Goal: Obtain resource: Download file/media

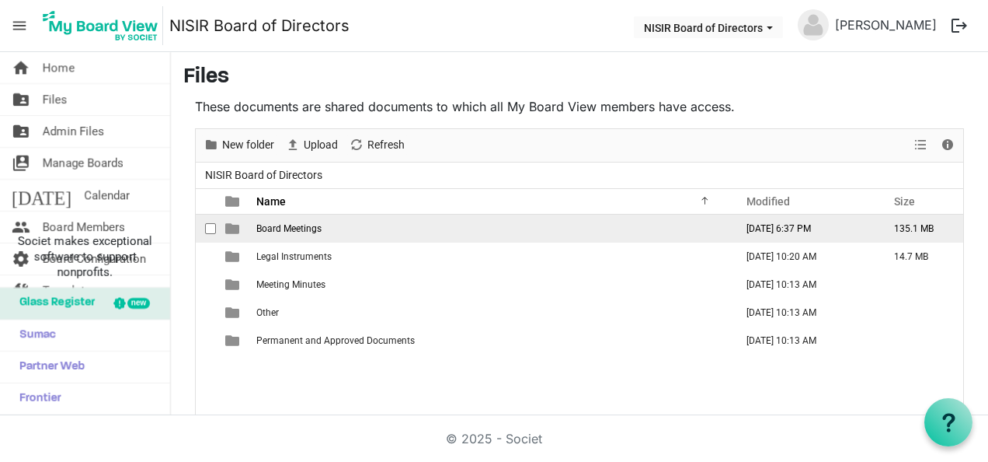
click at [272, 224] on span "Board Meetings" at bounding box center [288, 228] width 65 height 11
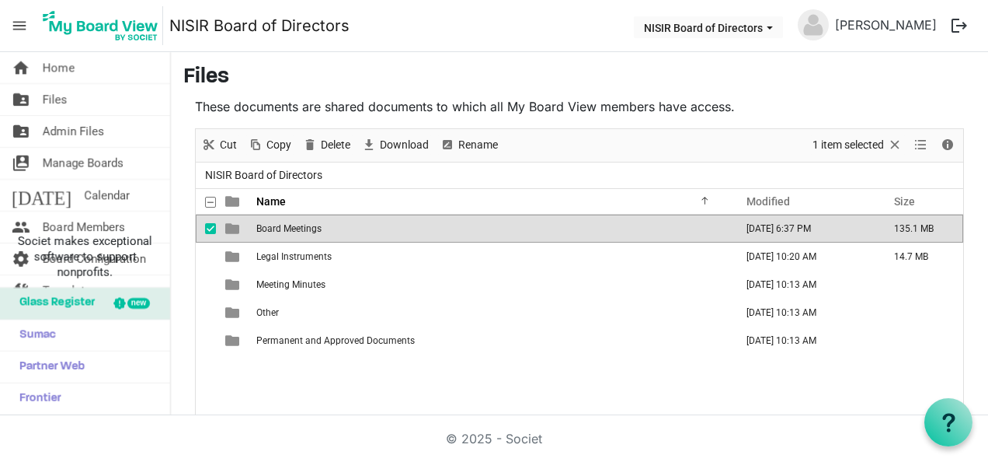
click at [277, 224] on span "Board Meetings" at bounding box center [288, 228] width 65 height 11
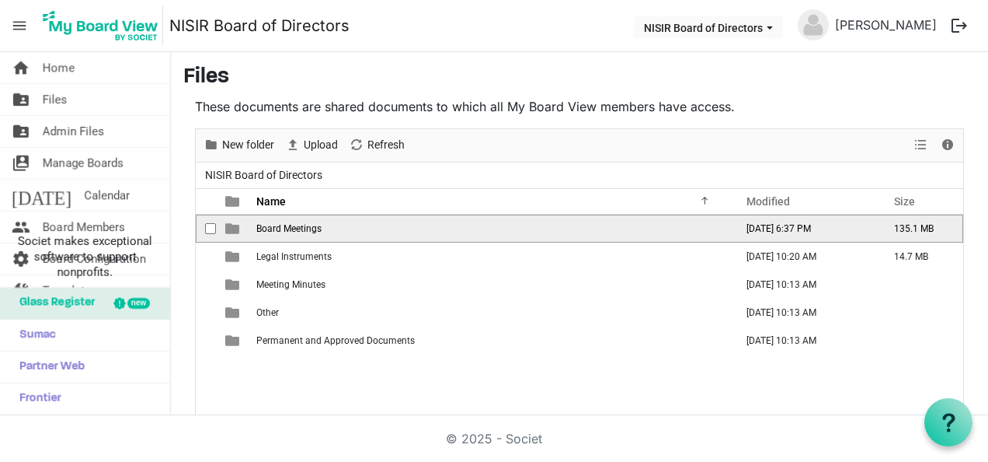
click at [277, 224] on span "Board Meetings" at bounding box center [288, 228] width 65 height 11
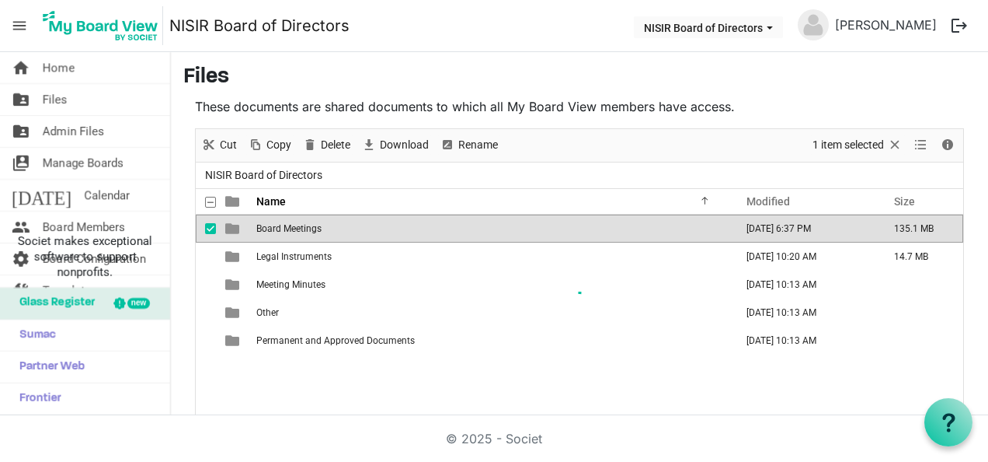
scroll to position [61, 0]
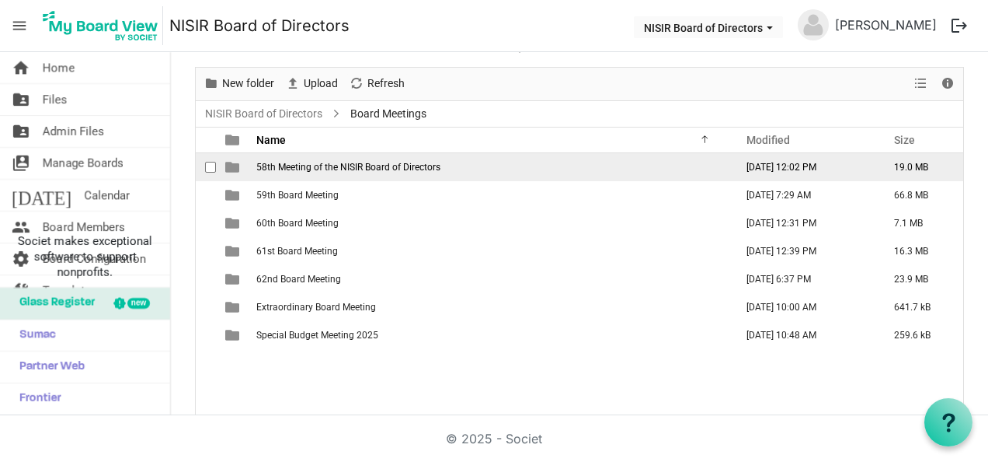
click at [271, 167] on span "58th Meeting of the NISIR Board of Directors" at bounding box center [348, 167] width 184 height 11
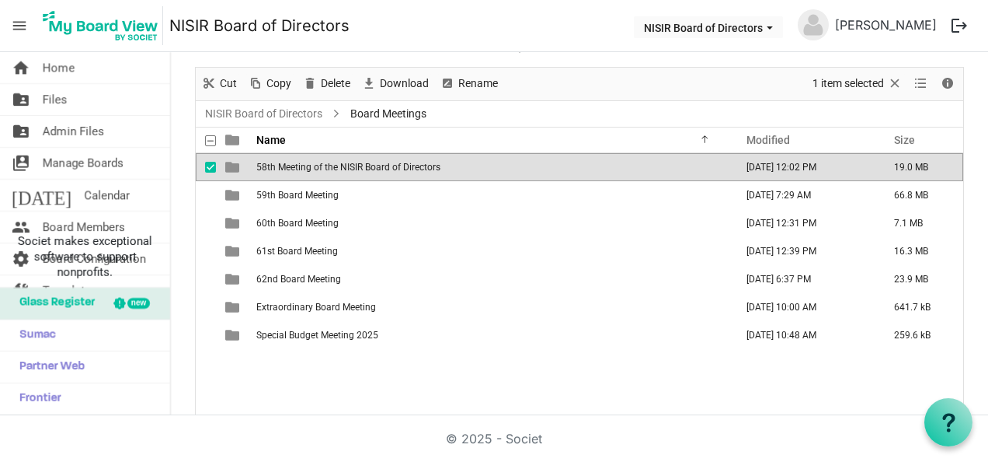
click at [271, 167] on span "58th Meeting of the NISIR Board of Directors" at bounding box center [348, 167] width 184 height 11
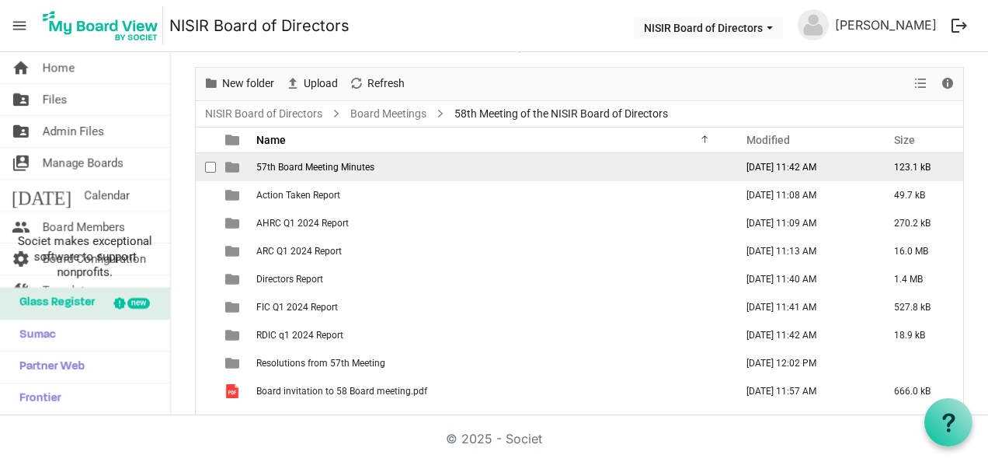
click at [271, 167] on span "57th Board Meeting Minutes" at bounding box center [315, 167] width 118 height 11
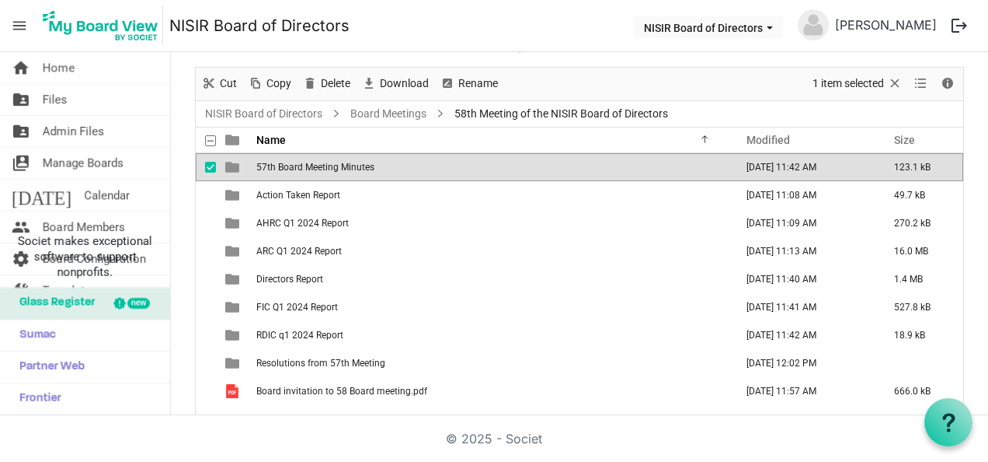
click at [271, 167] on span "57th Board Meeting Minutes" at bounding box center [315, 167] width 118 height 11
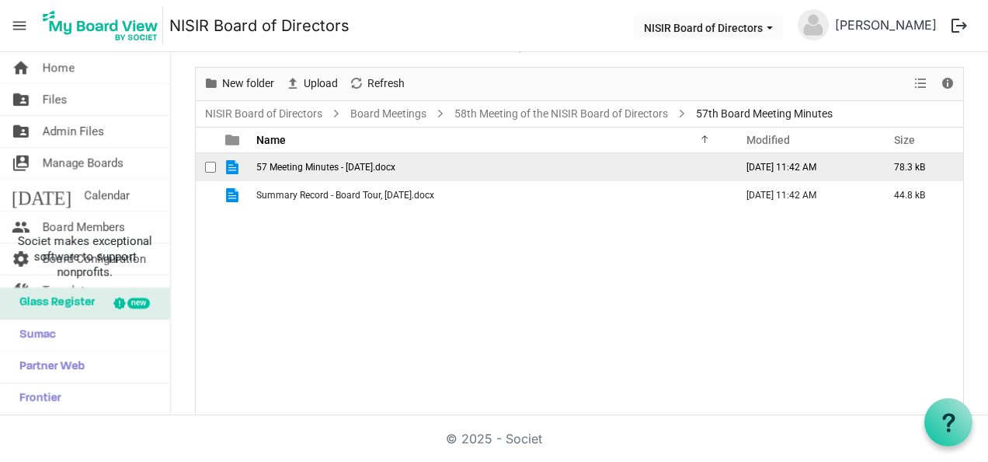
click at [299, 165] on span "57 Meeting Minutes - [DATE].docx" at bounding box center [325, 167] width 139 height 11
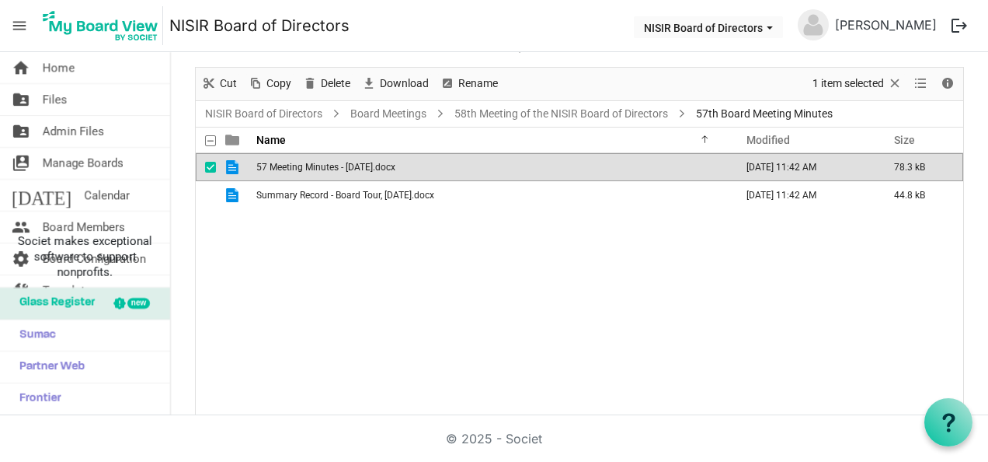
click at [299, 165] on span "57 Meeting Minutes - [DATE].docx" at bounding box center [325, 167] width 139 height 11
click at [396, 320] on div "57 Meeting Minutes - [DATE].docx [DATE] 11:42 AM 78.3 kB Summary Record - Board…" at bounding box center [580, 284] width 768 height 263
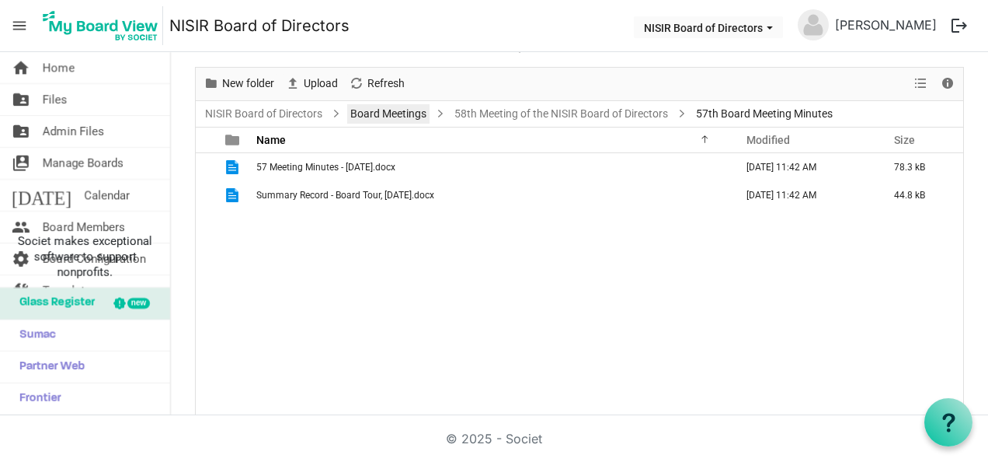
click at [406, 109] on link "Board Meetings" at bounding box center [388, 113] width 82 height 19
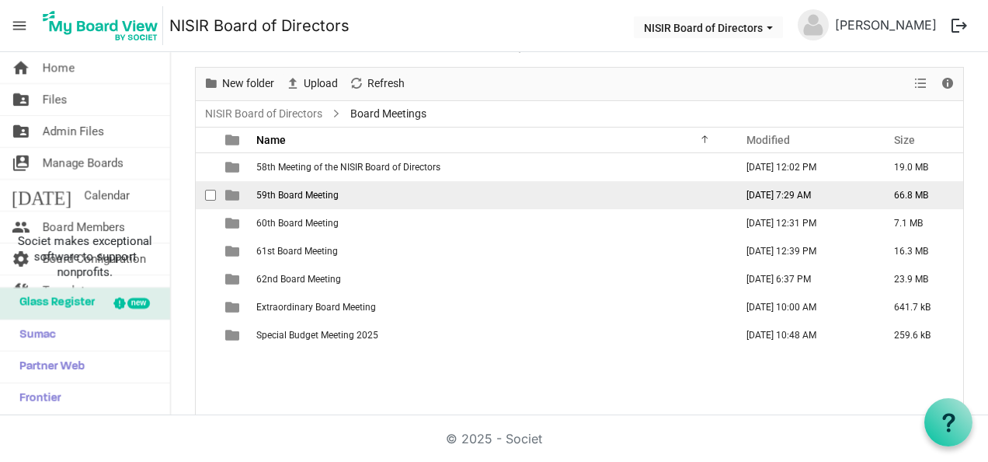
click at [319, 196] on span "59th Board Meeting" at bounding box center [297, 195] width 82 height 11
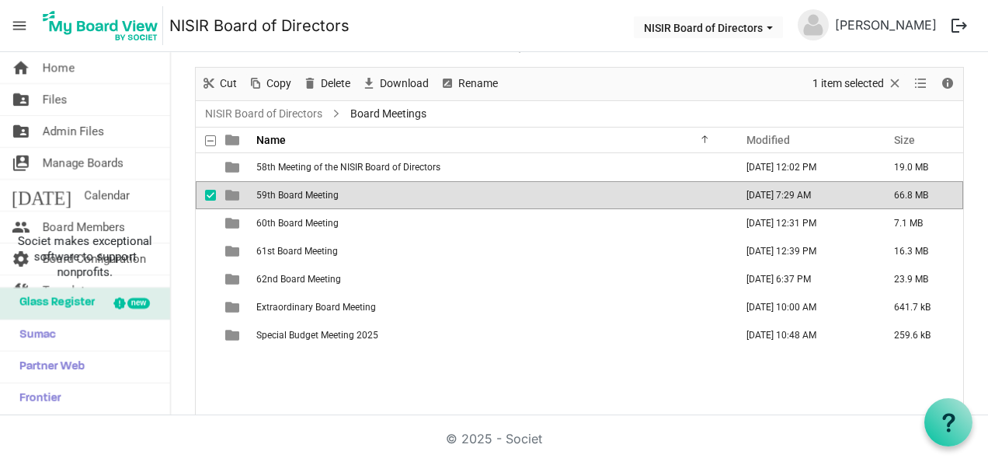
click at [319, 196] on span "59th Board Meeting" at bounding box center [297, 195] width 82 height 11
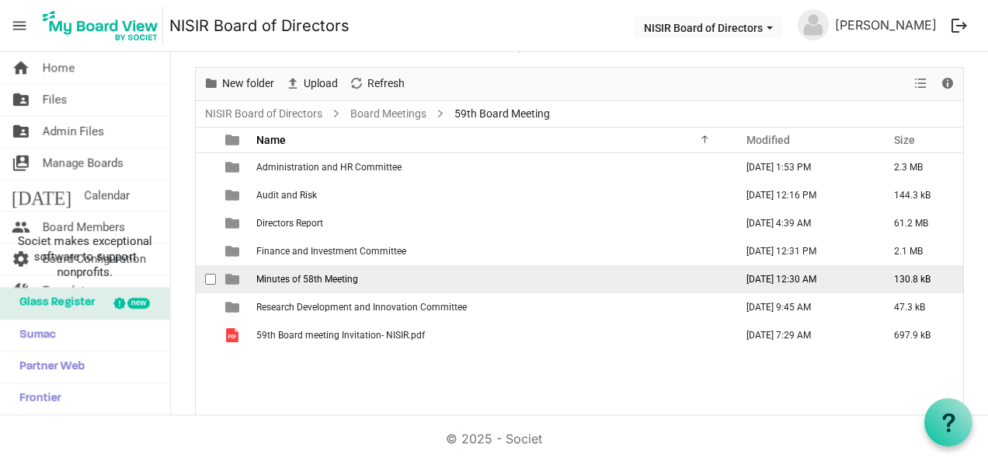
click at [318, 277] on span "Minutes of 58th Meeting" at bounding box center [307, 279] width 102 height 11
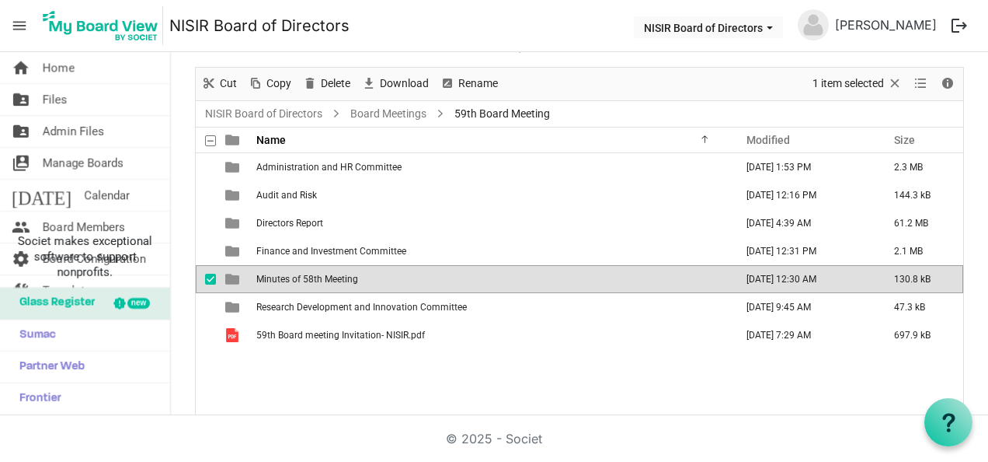
click at [318, 277] on span "Minutes of 58th Meeting" at bounding box center [307, 279] width 102 height 11
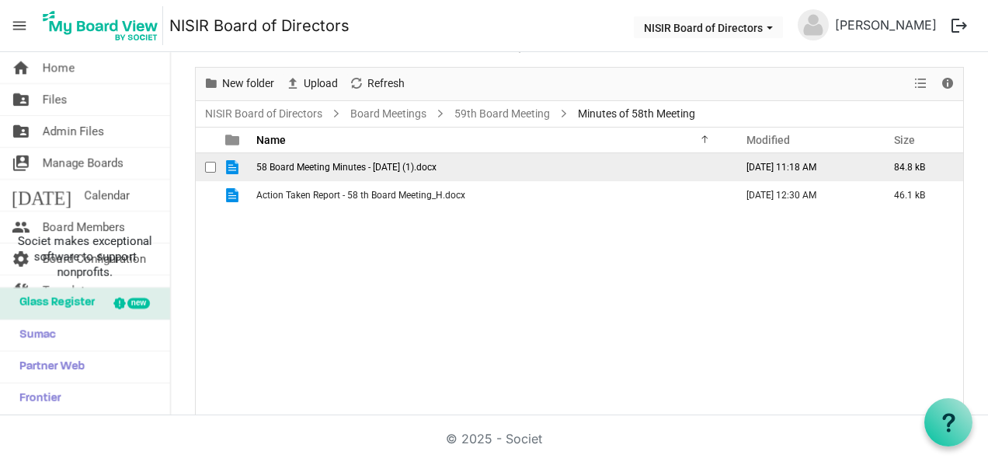
click at [323, 169] on span "58 Board Meeting Minutes - [DATE] (1).docx" at bounding box center [346, 167] width 180 height 11
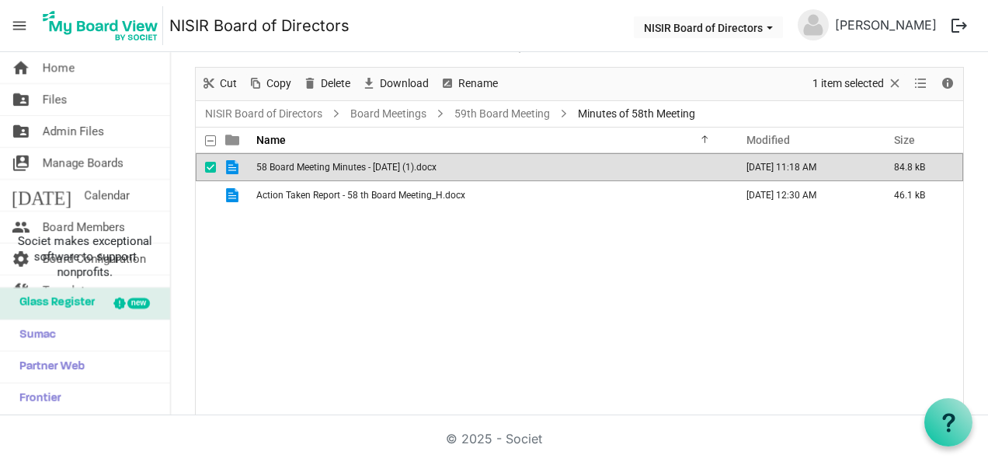
click at [323, 169] on span "58 Board Meeting Minutes - [DATE] (1).docx" at bounding box center [346, 167] width 180 height 11
